Goal: Participate in discussion: Engage in conversation with other users on a specific topic

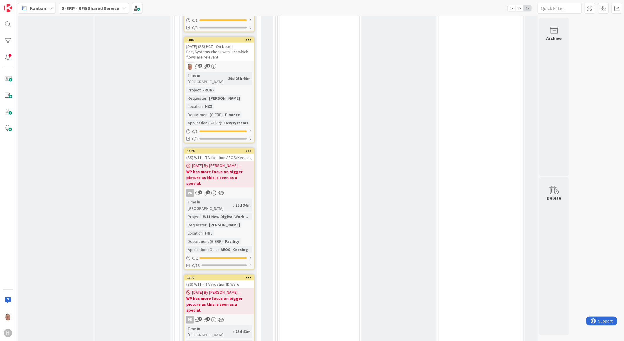
scroll to position [1763, 0]
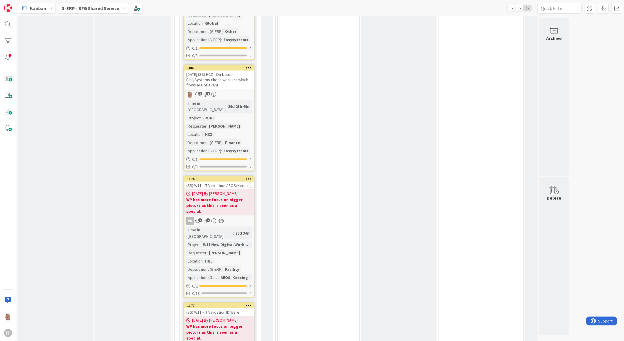
click at [219, 197] on b "WP has more focus on bigger picture as this is seen as a special." at bounding box center [219, 206] width 66 height 18
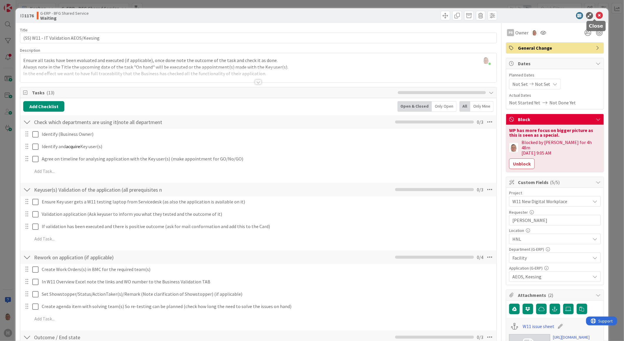
click at [597, 18] on icon at bounding box center [599, 15] width 7 height 7
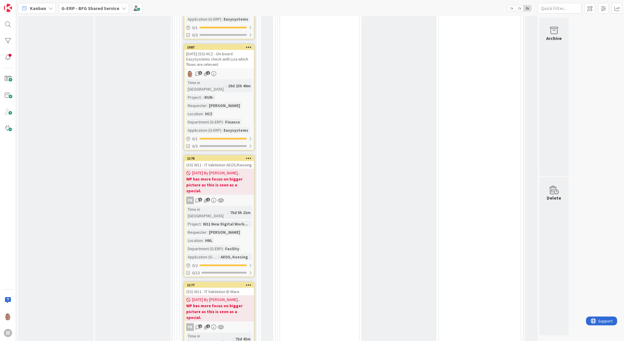
scroll to position [1765, 0]
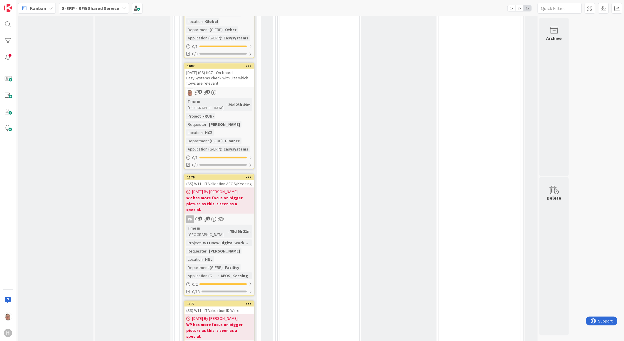
click at [212, 306] on div "(SS) W11 - IT Validation ID Ware" at bounding box center [219, 310] width 69 height 8
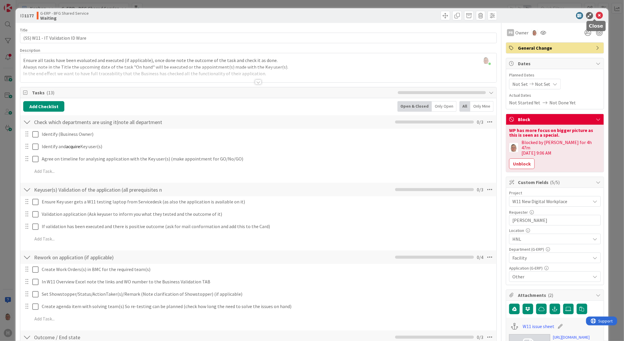
click at [596, 13] on icon at bounding box center [599, 15] width 7 height 7
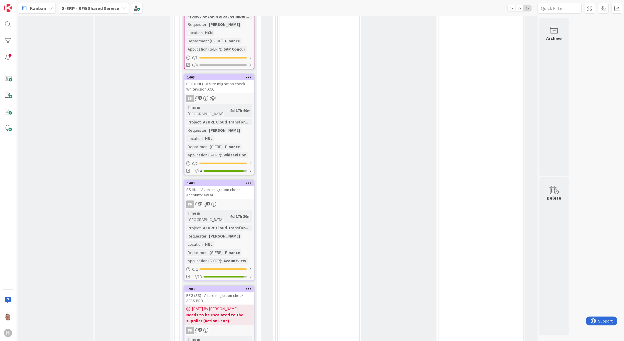
click at [240, 291] on div "BFG (SS) - Azure migration check AFAS PRD" at bounding box center [219, 297] width 69 height 13
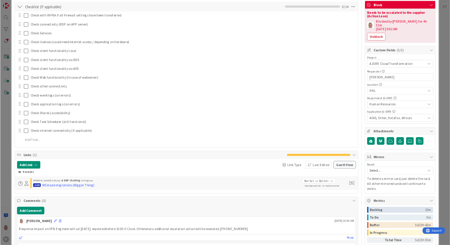
scroll to position [261, 0]
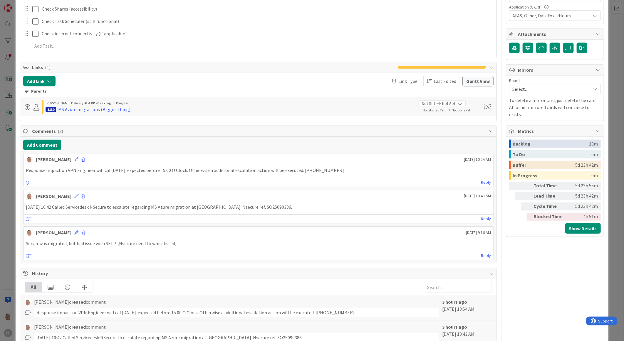
click at [345, 169] on p "Response impact on VPN Engineer will cal today. expected before 15.00 O Clock. …" at bounding box center [258, 170] width 465 height 7
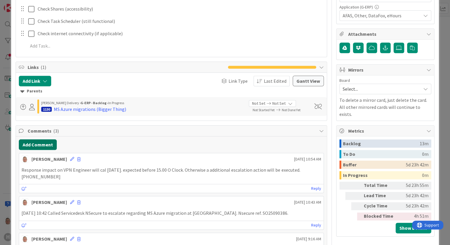
click at [33, 143] on button "Add Comment" at bounding box center [38, 145] width 38 height 11
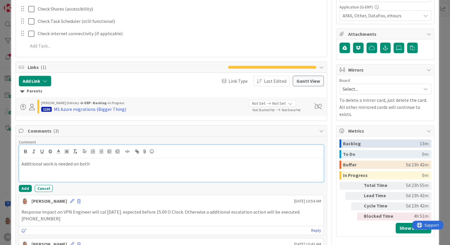
click at [105, 161] on p "Additional work is needed on both" at bounding box center [170, 164] width 299 height 7
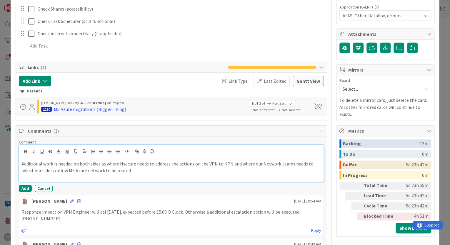
click at [136, 170] on p "Additional work is needed on both sides as where Nsecure needs to address the a…" at bounding box center [170, 167] width 299 height 13
click at [210, 171] on p "Additional work is needed on both sides as where Nsecure needs to address the a…" at bounding box center [170, 167] width 299 height 13
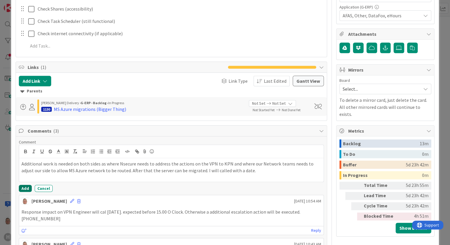
click at [27, 187] on button "Add" at bounding box center [25, 188] width 13 height 7
